Goal: Information Seeking & Learning: Learn about a topic

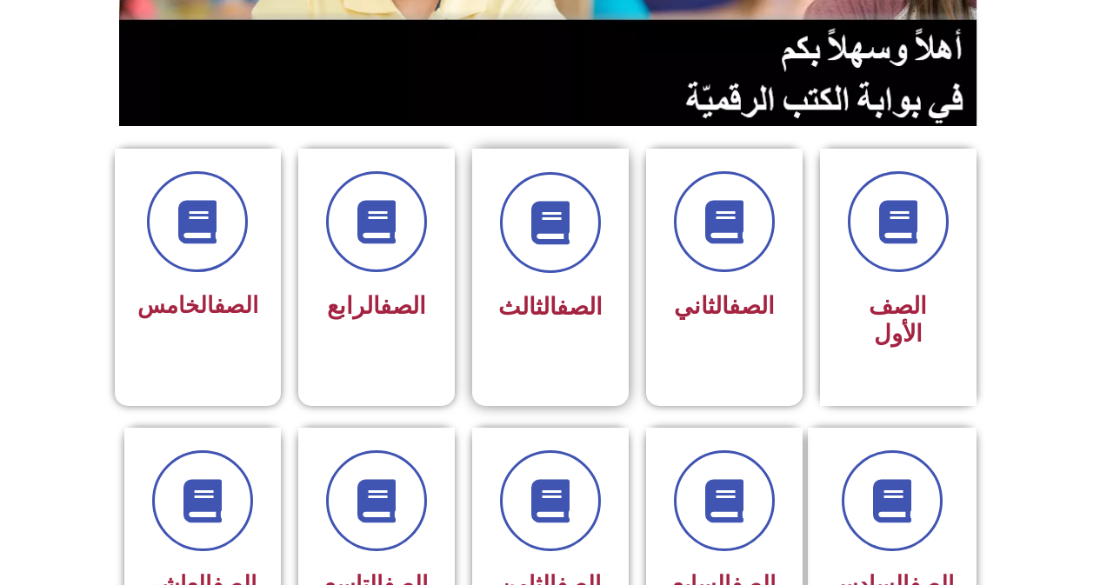
scroll to position [348, 0]
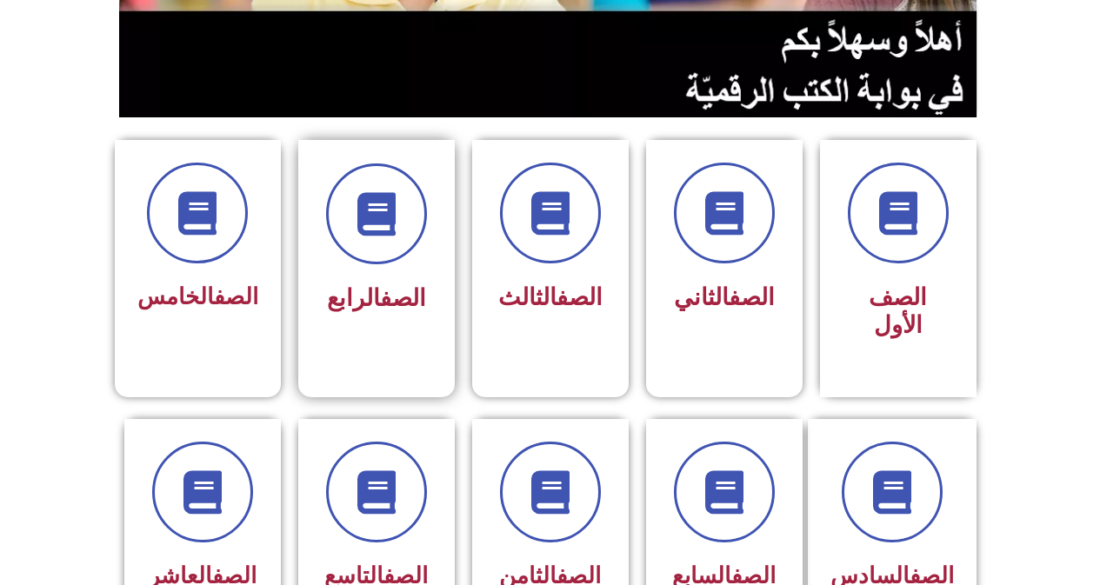
click at [323, 284] on h3 "الصف الرابع" at bounding box center [377, 298] width 110 height 28
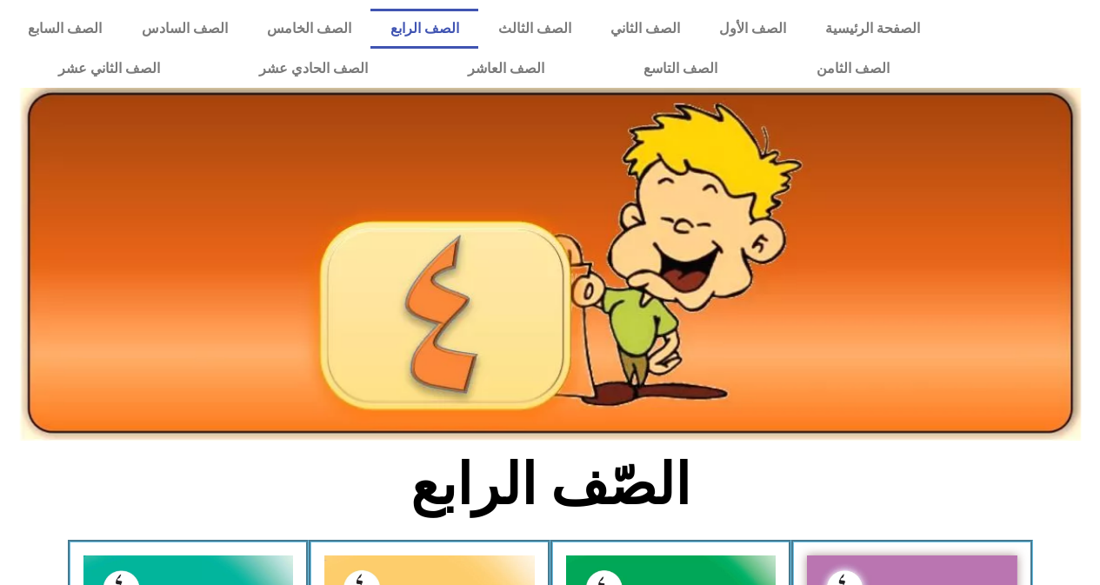
scroll to position [261, 0]
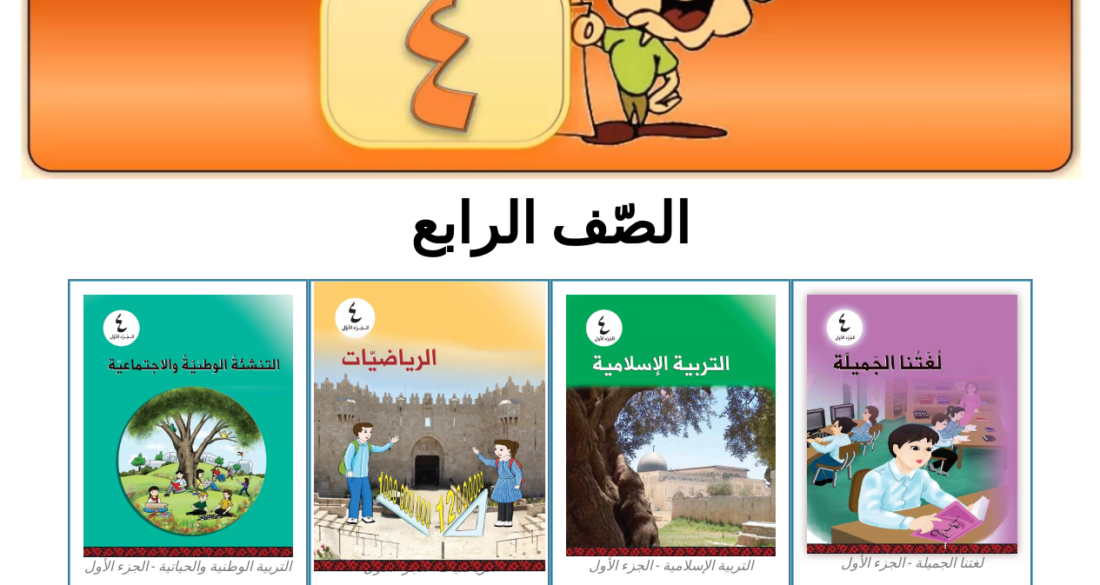
click at [412, 409] on img at bounding box center [429, 427] width 231 height 290
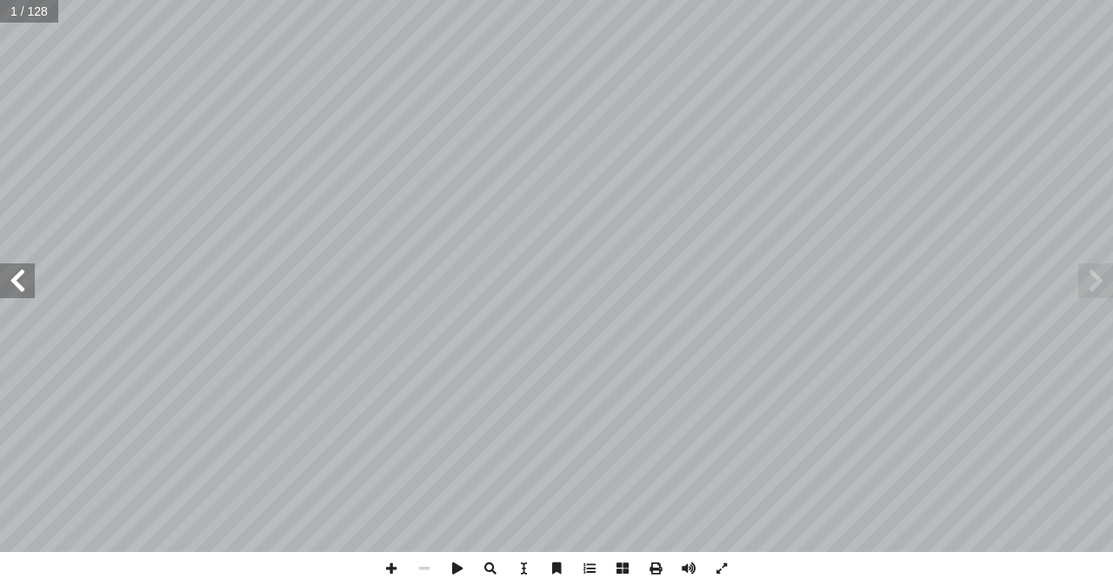
click at [18, 287] on span at bounding box center [17, 281] width 35 height 35
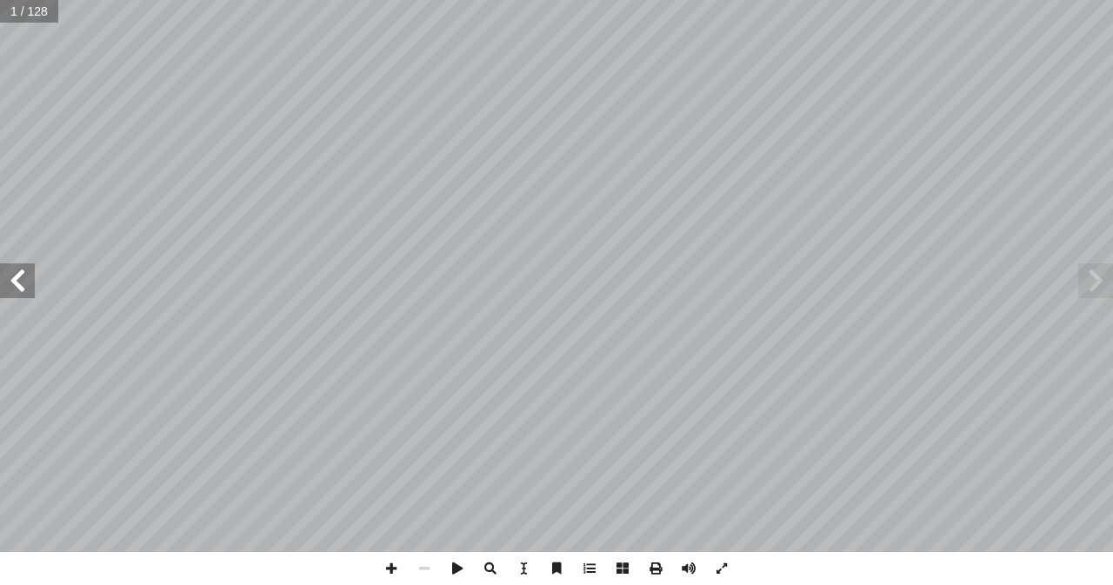
click at [18, 287] on span at bounding box center [17, 281] width 35 height 35
click at [17, 12] on input "text" at bounding box center [29, 11] width 58 height 23
type input "**"
click at [1106, 279] on span at bounding box center [1096, 281] width 35 height 35
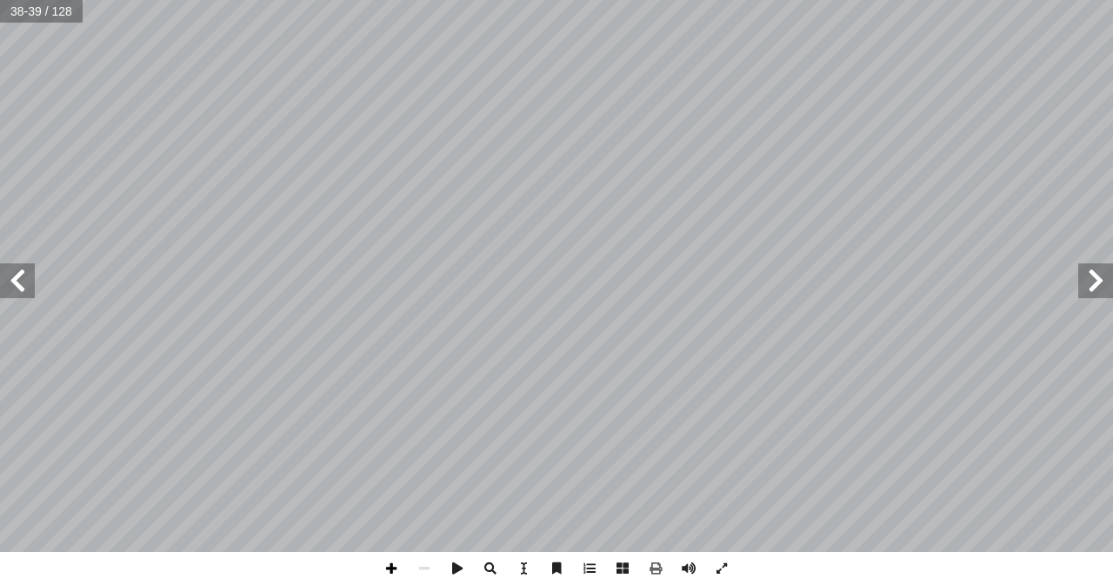
click at [396, 568] on span at bounding box center [391, 568] width 33 height 33
click at [397, 564] on span at bounding box center [391, 568] width 33 height 33
drag, startPoint x: 386, startPoint y: 569, endPoint x: 402, endPoint y: 557, distance: 19.8
click at [397, 560] on span at bounding box center [391, 568] width 33 height 33
click at [393, 566] on span at bounding box center [391, 568] width 33 height 33
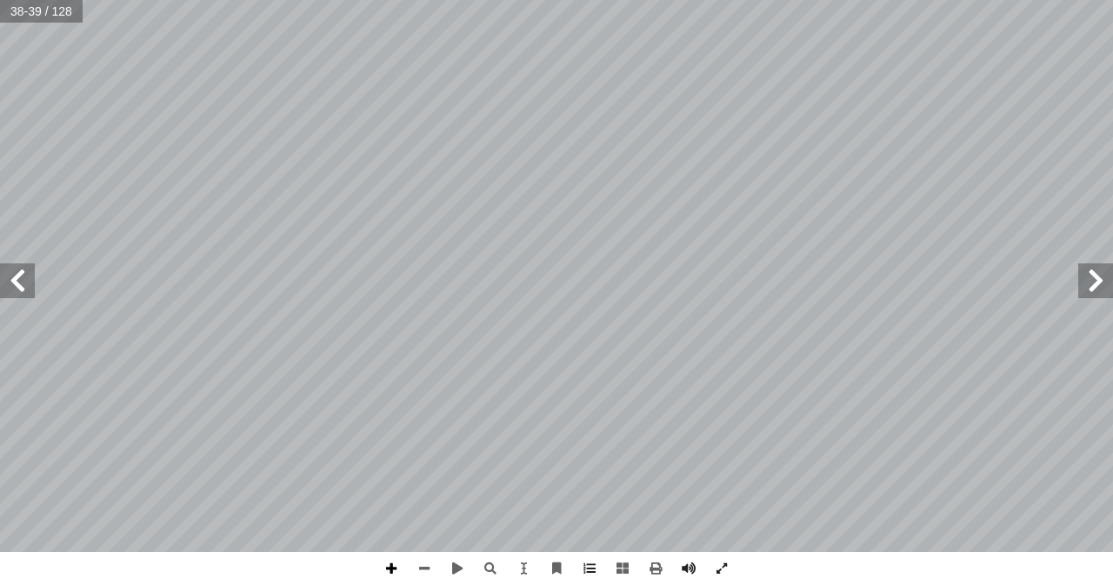
click at [387, 565] on span at bounding box center [391, 568] width 33 height 33
click at [397, 573] on span at bounding box center [391, 568] width 33 height 33
